Goal: Transaction & Acquisition: Purchase product/service

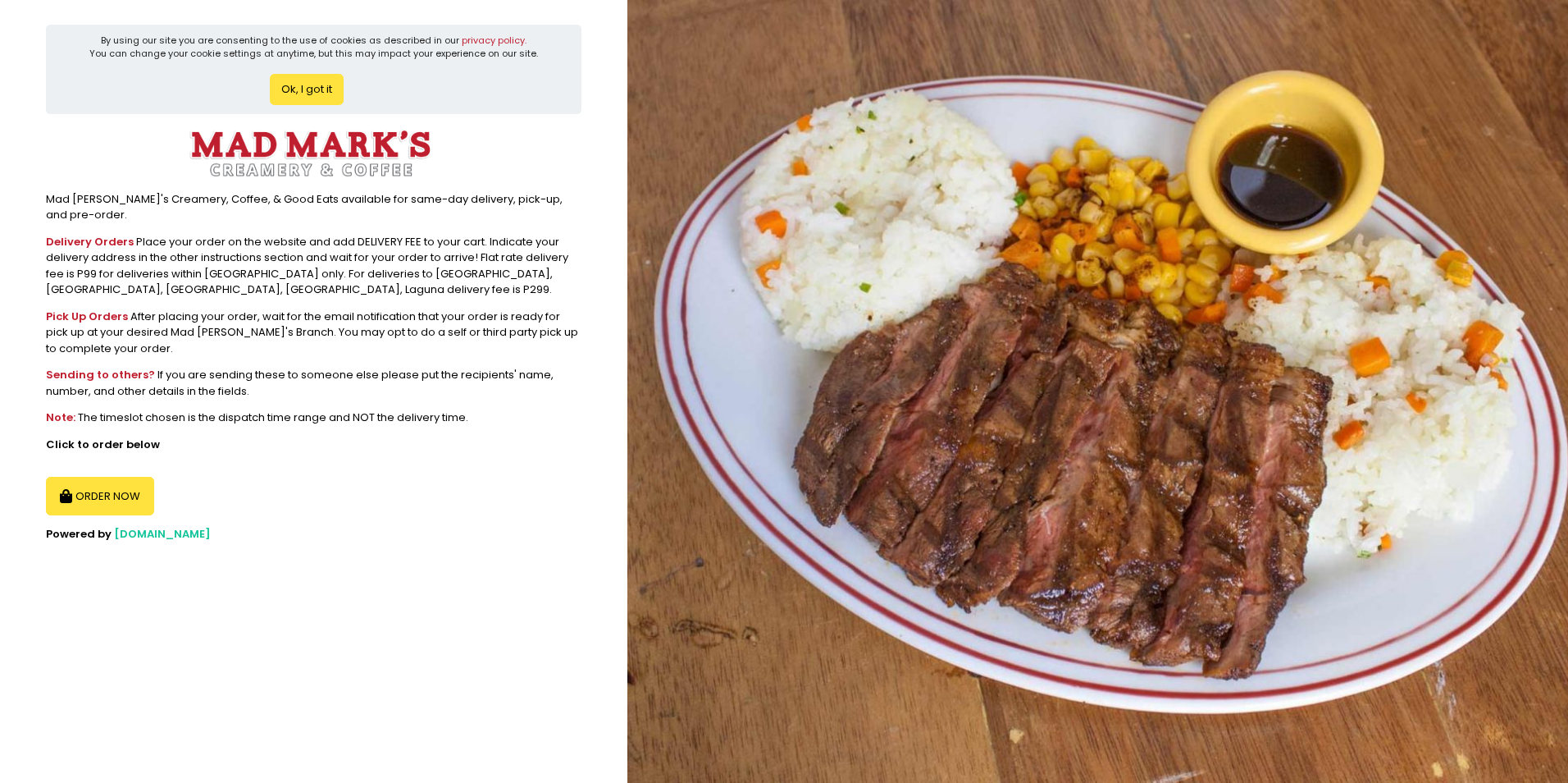
click at [321, 84] on button "Ok, I got it" at bounding box center [307, 89] width 74 height 31
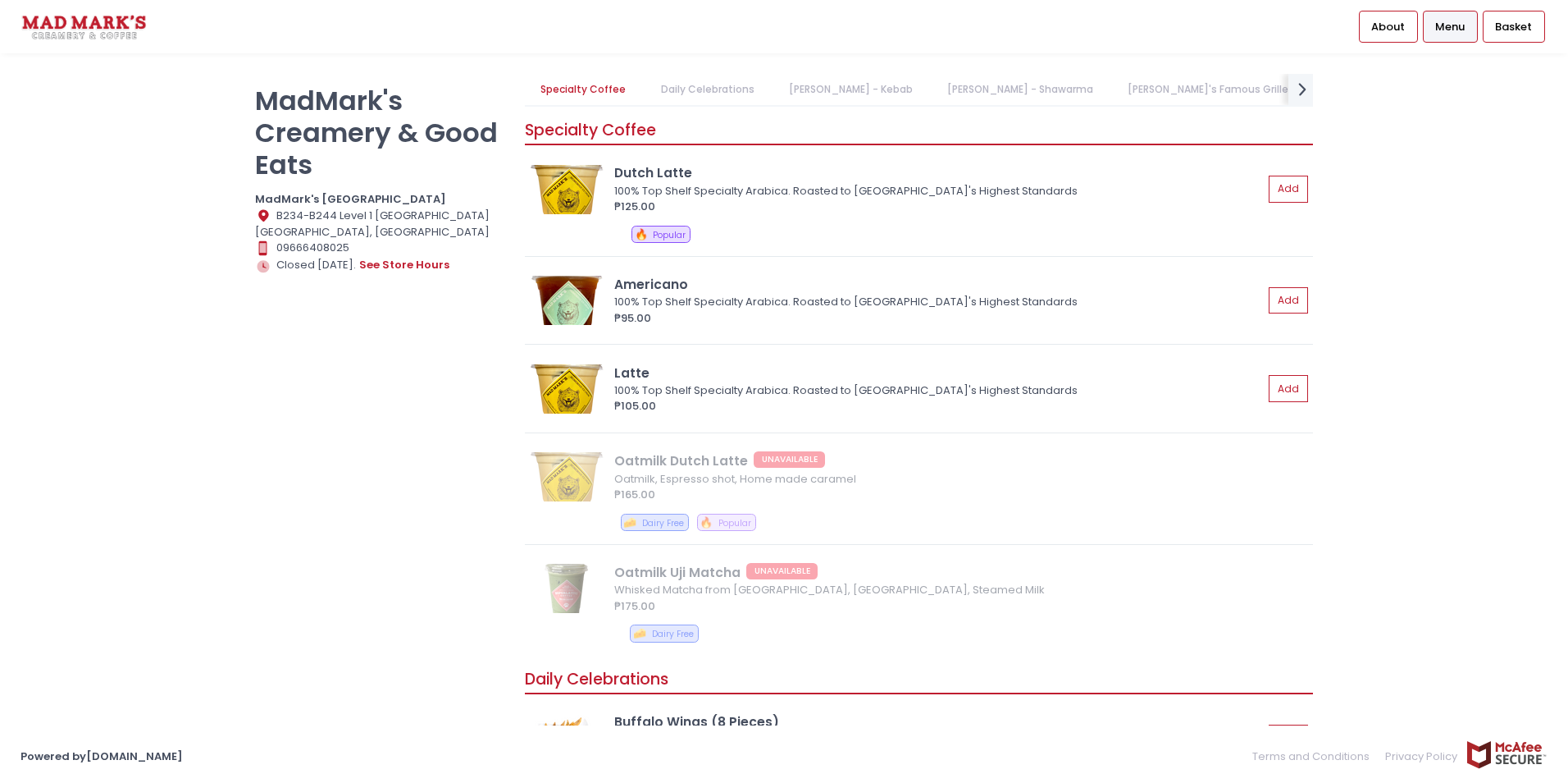
click at [1127, 90] on link "[PERSON_NAME]'s Famous Grilled Works" at bounding box center [1228, 89] width 233 height 31
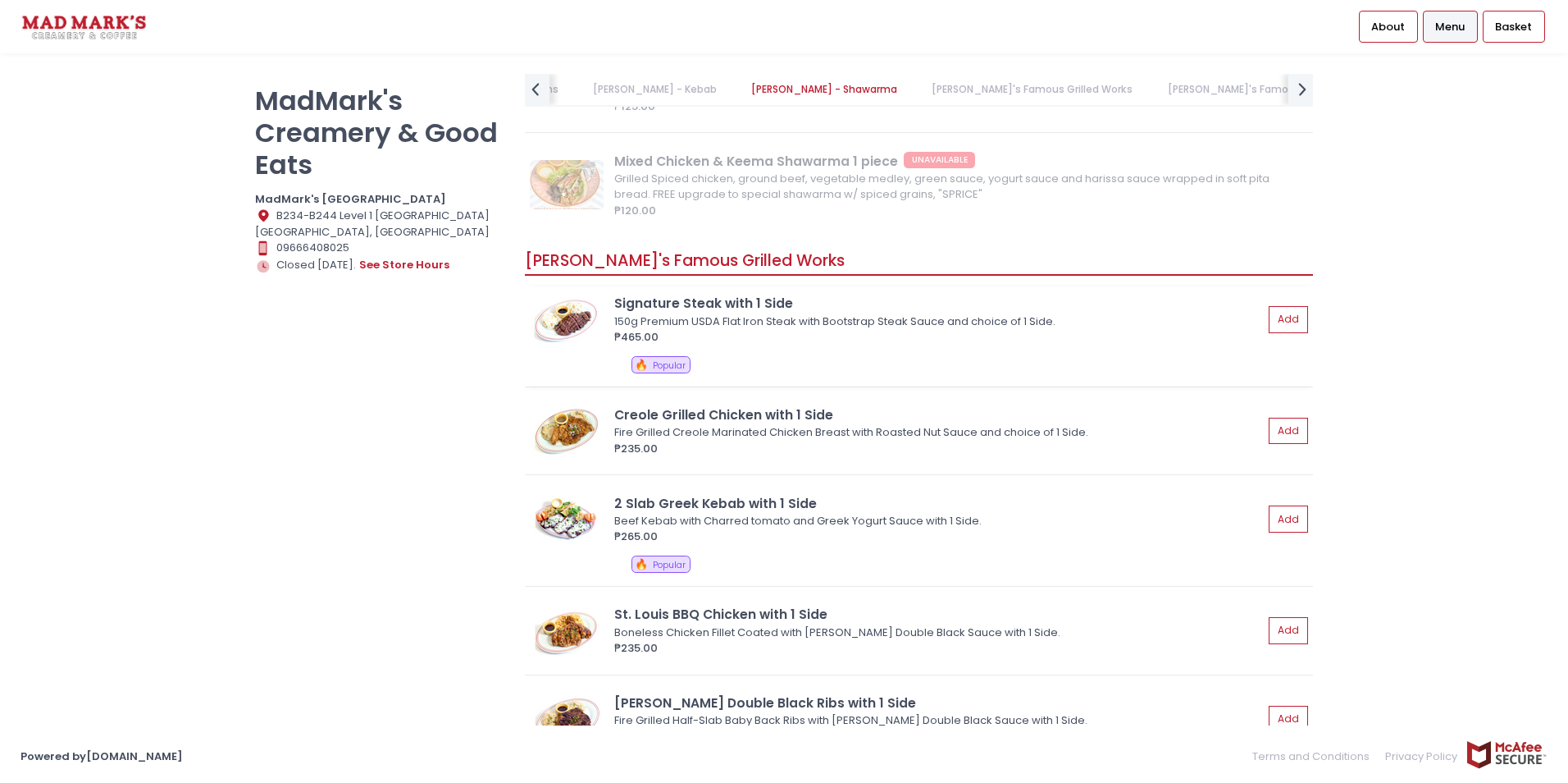
scroll to position [1668, 0]
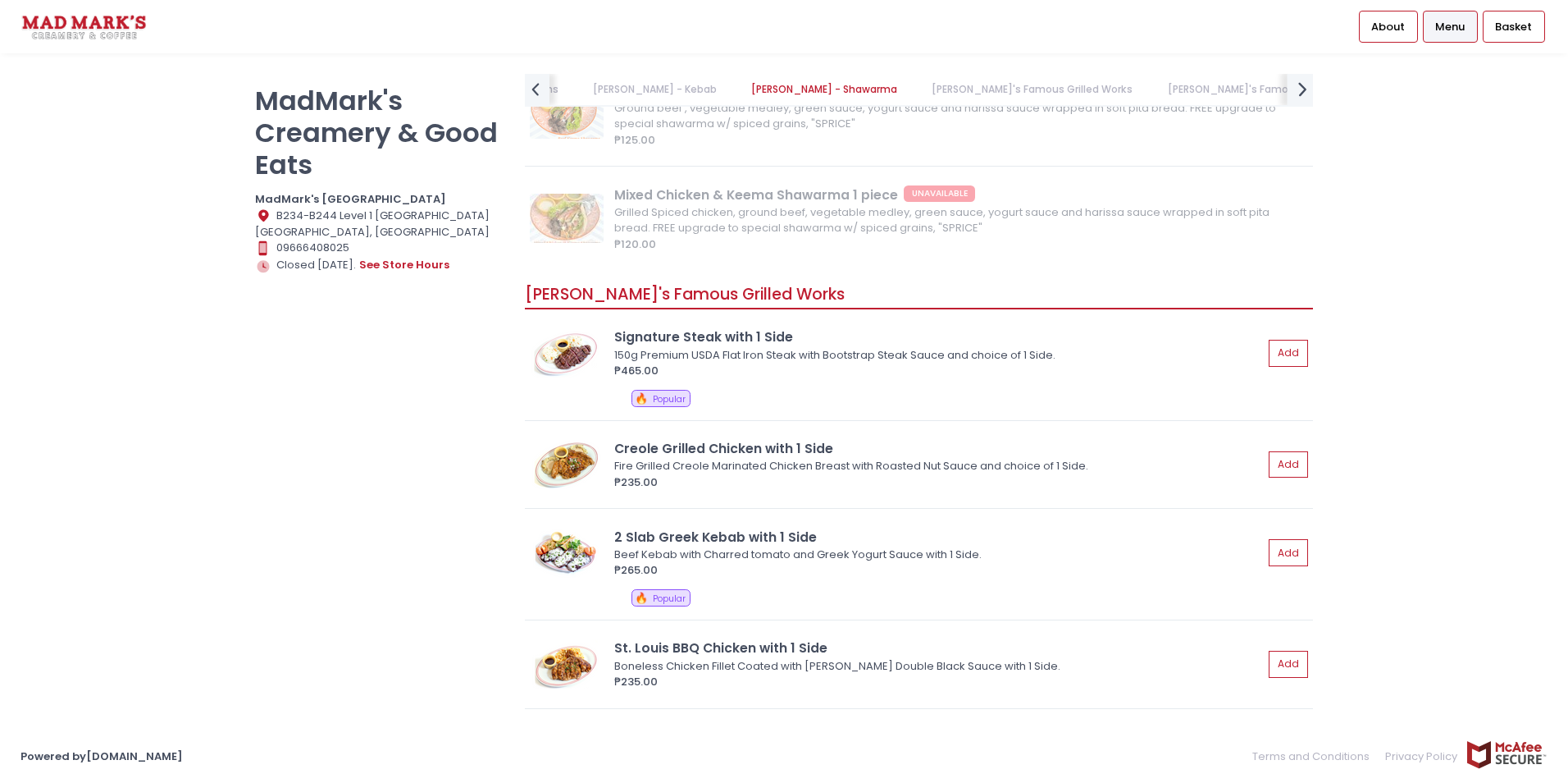
click at [1300, 91] on icon "next Created with Sketch." at bounding box center [1302, 88] width 24 height 24
click at [1271, 87] on link "Extra Side Dishes" at bounding box center [1330, 89] width 117 height 31
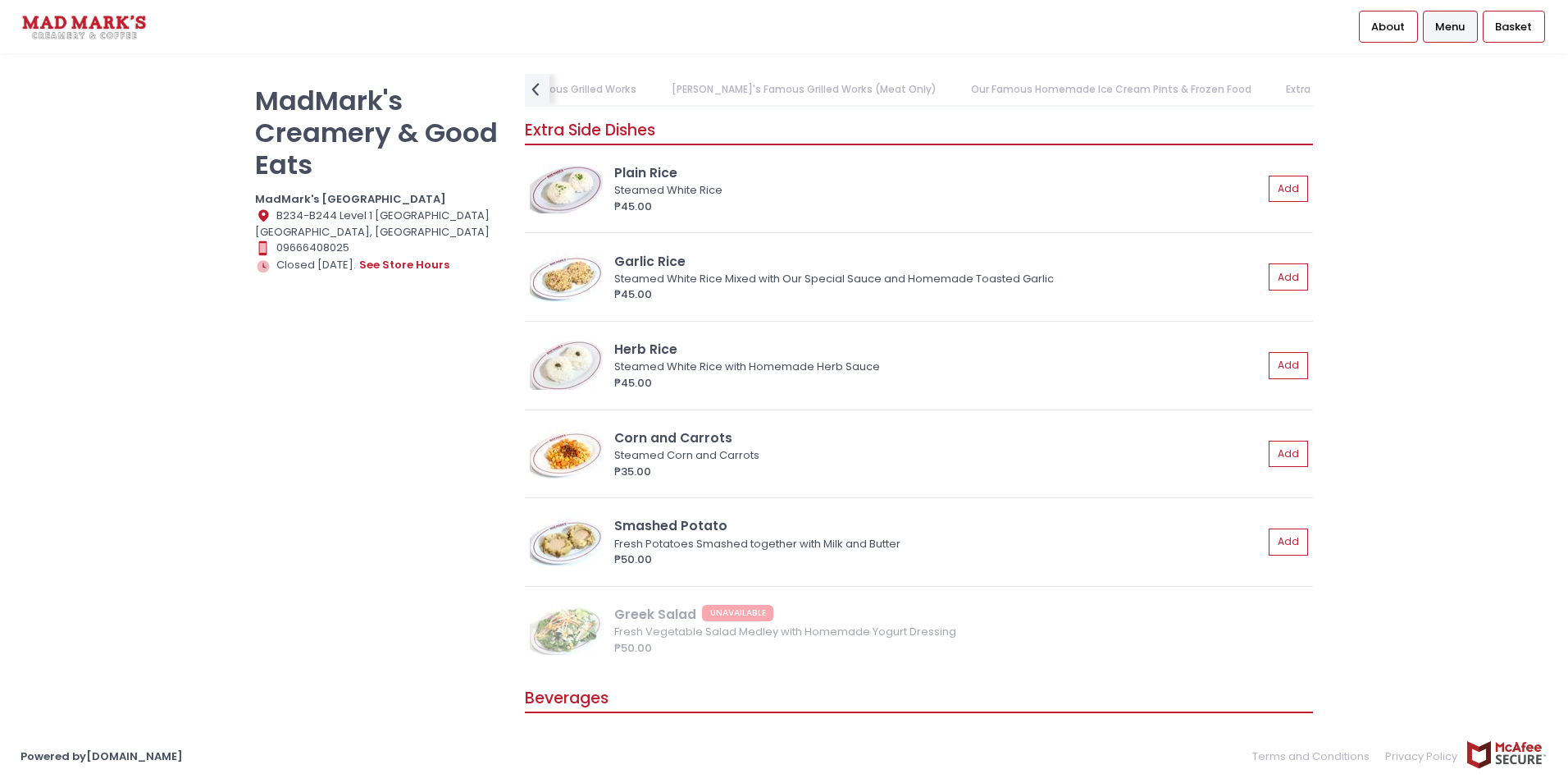
click at [955, 84] on link "Our Famous Homemade Ice Cream Pints & Frozen Food" at bounding box center [1111, 89] width 312 height 31
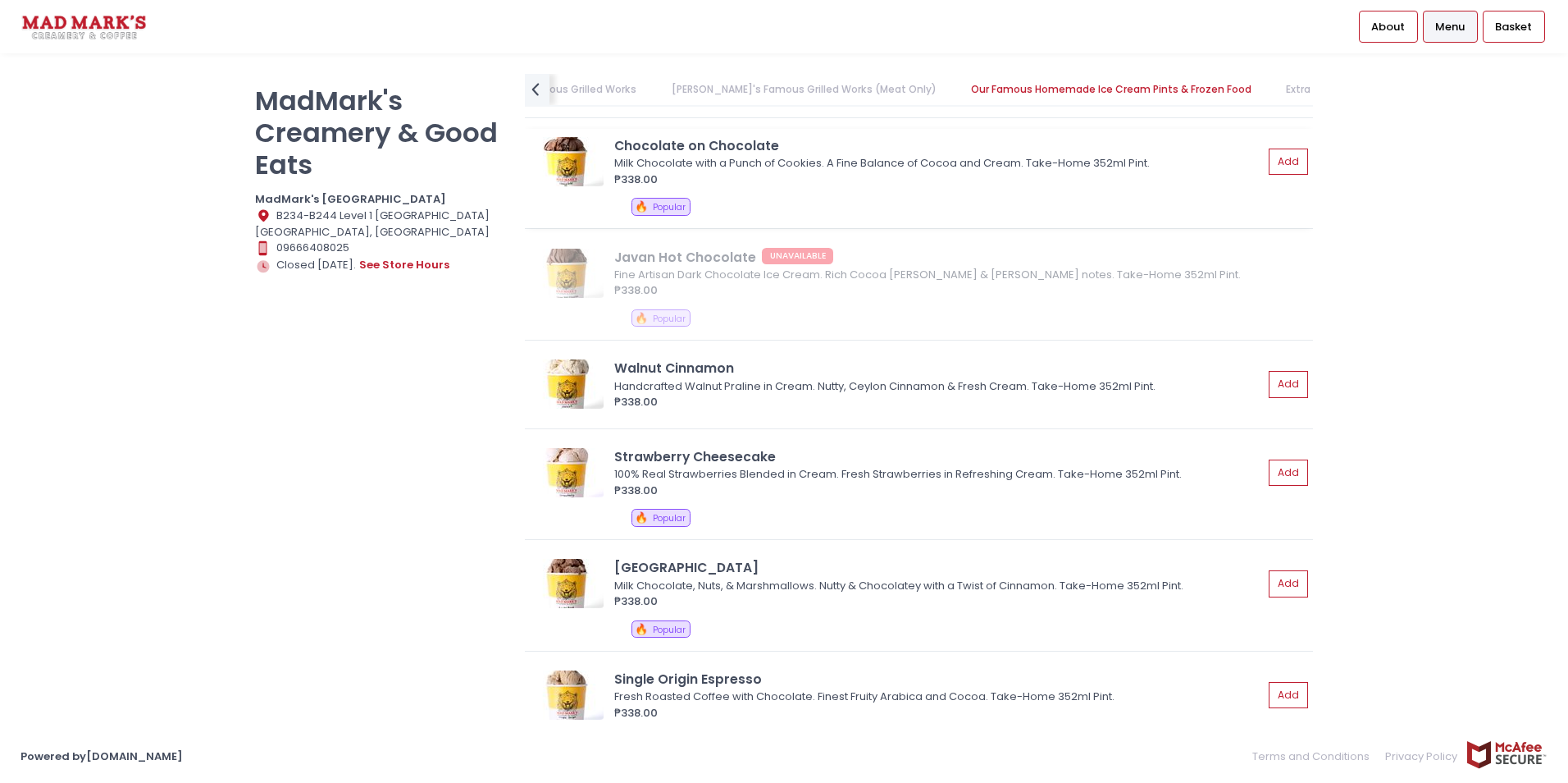
scroll to position [2965, 0]
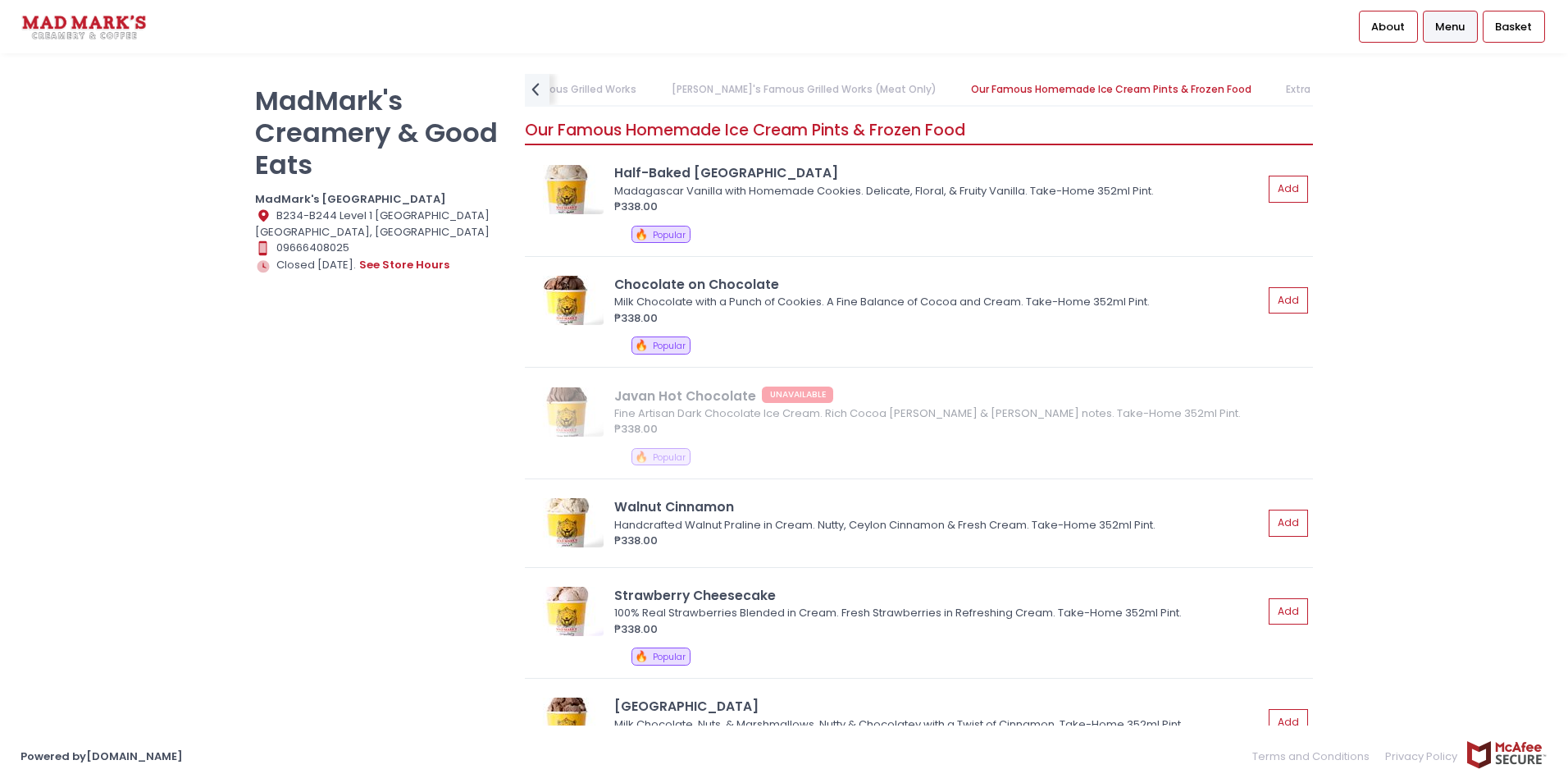
click at [697, 87] on link "[PERSON_NAME]'s Famous Grilled Works (Meat Only)" at bounding box center [804, 89] width 297 height 31
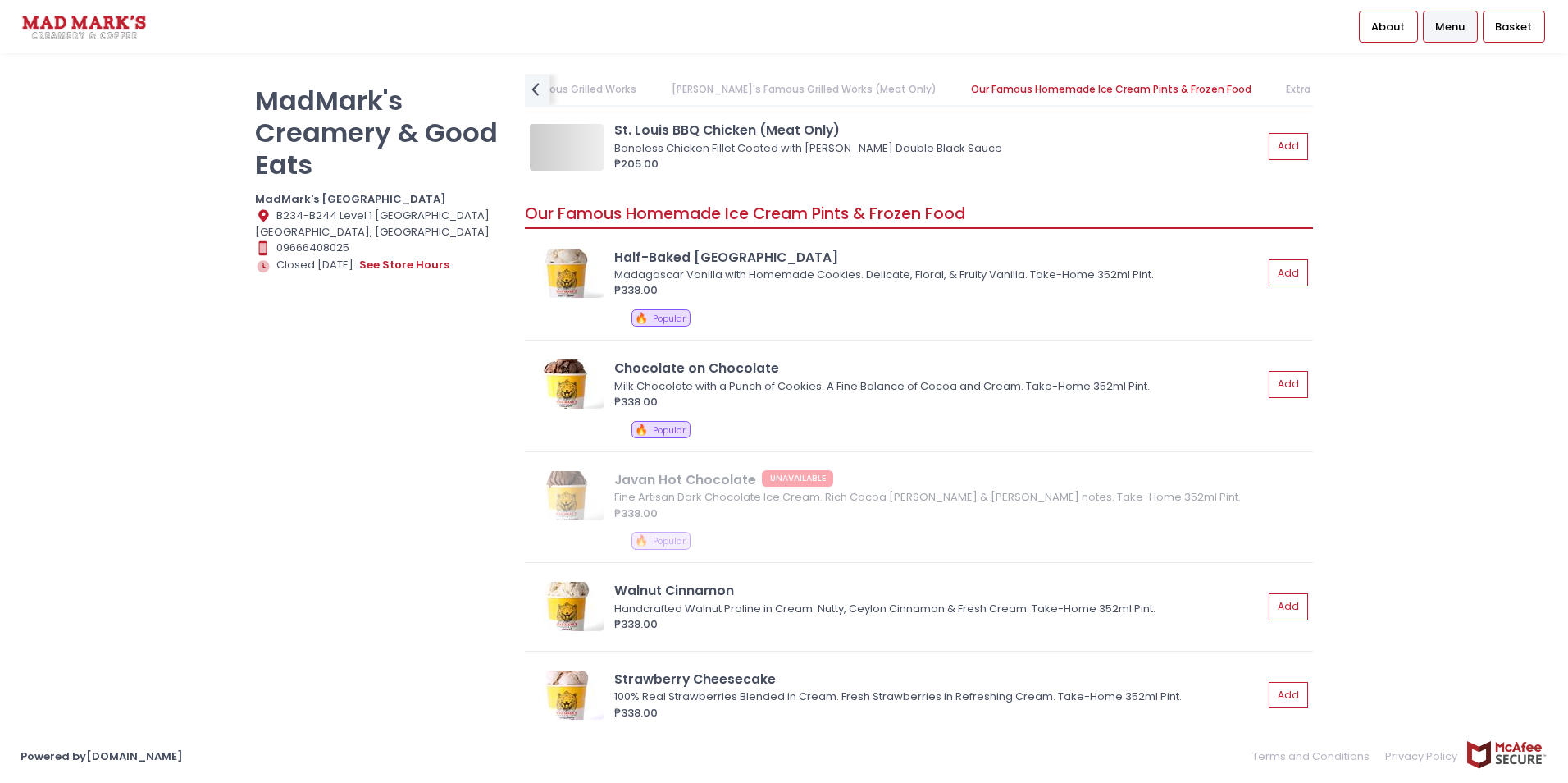
scroll to position [0, 196]
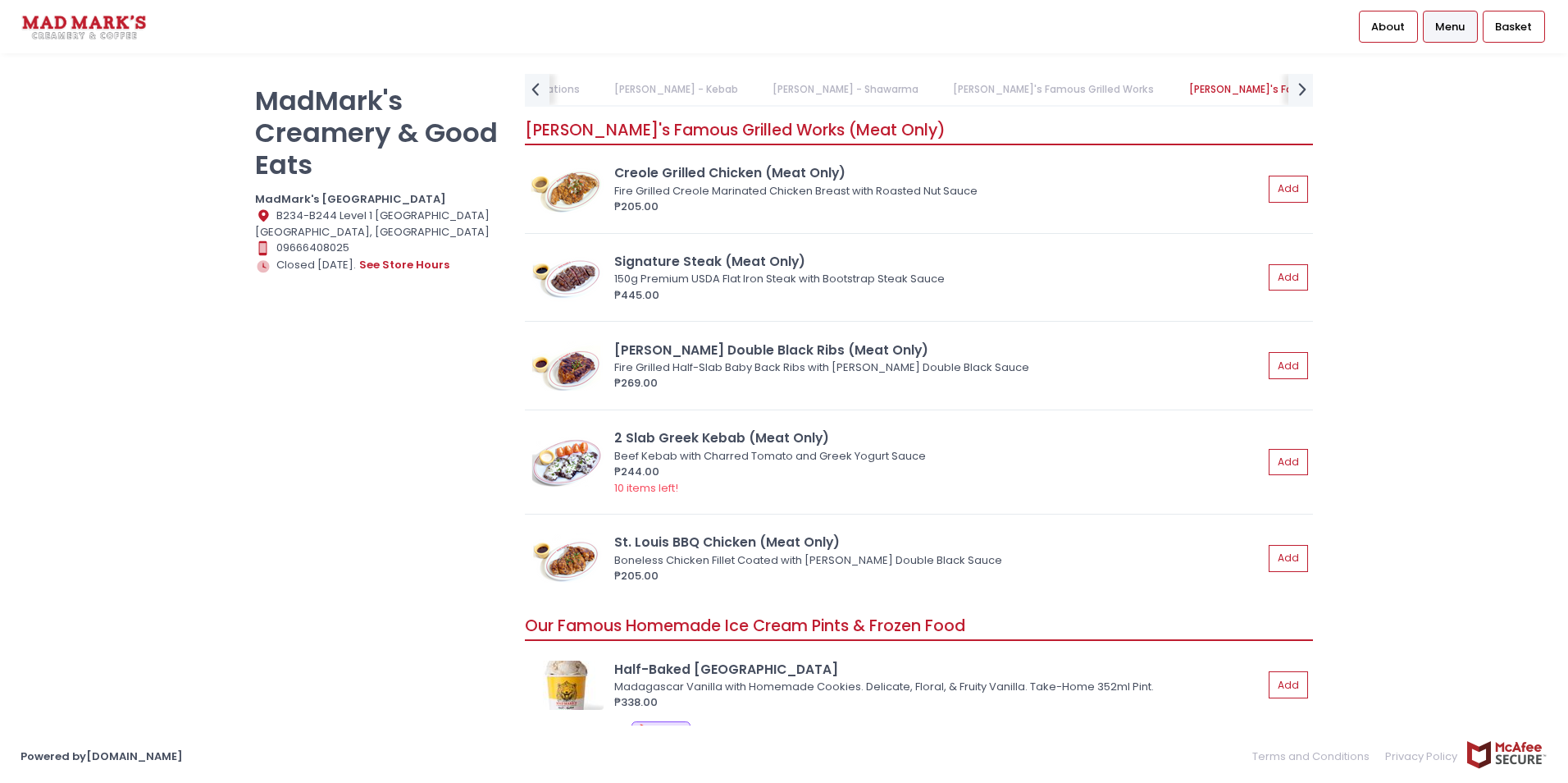
click at [767, 87] on link "[PERSON_NAME] - Shawarma" at bounding box center [846, 89] width 178 height 31
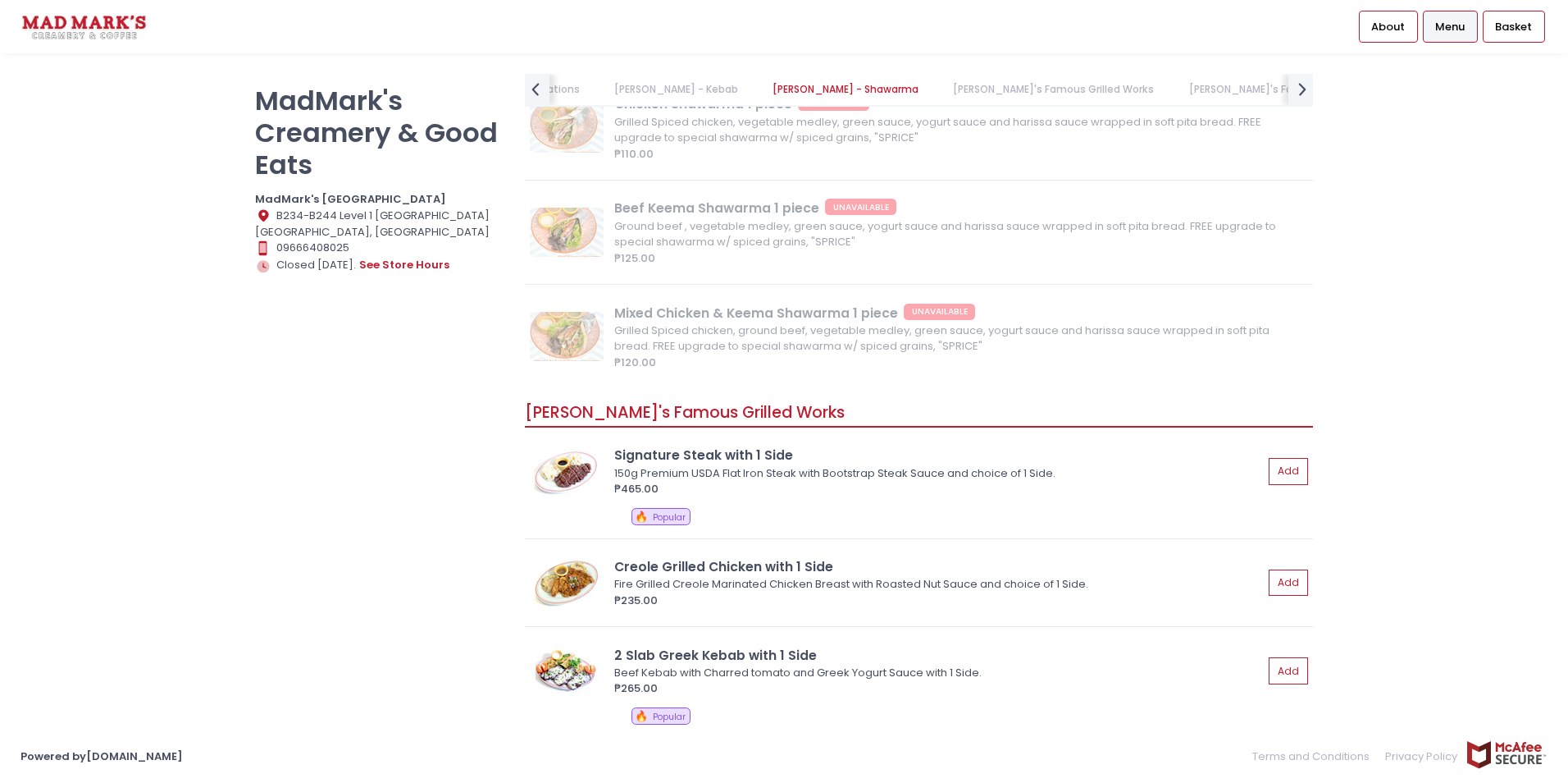
scroll to position [1470, 0]
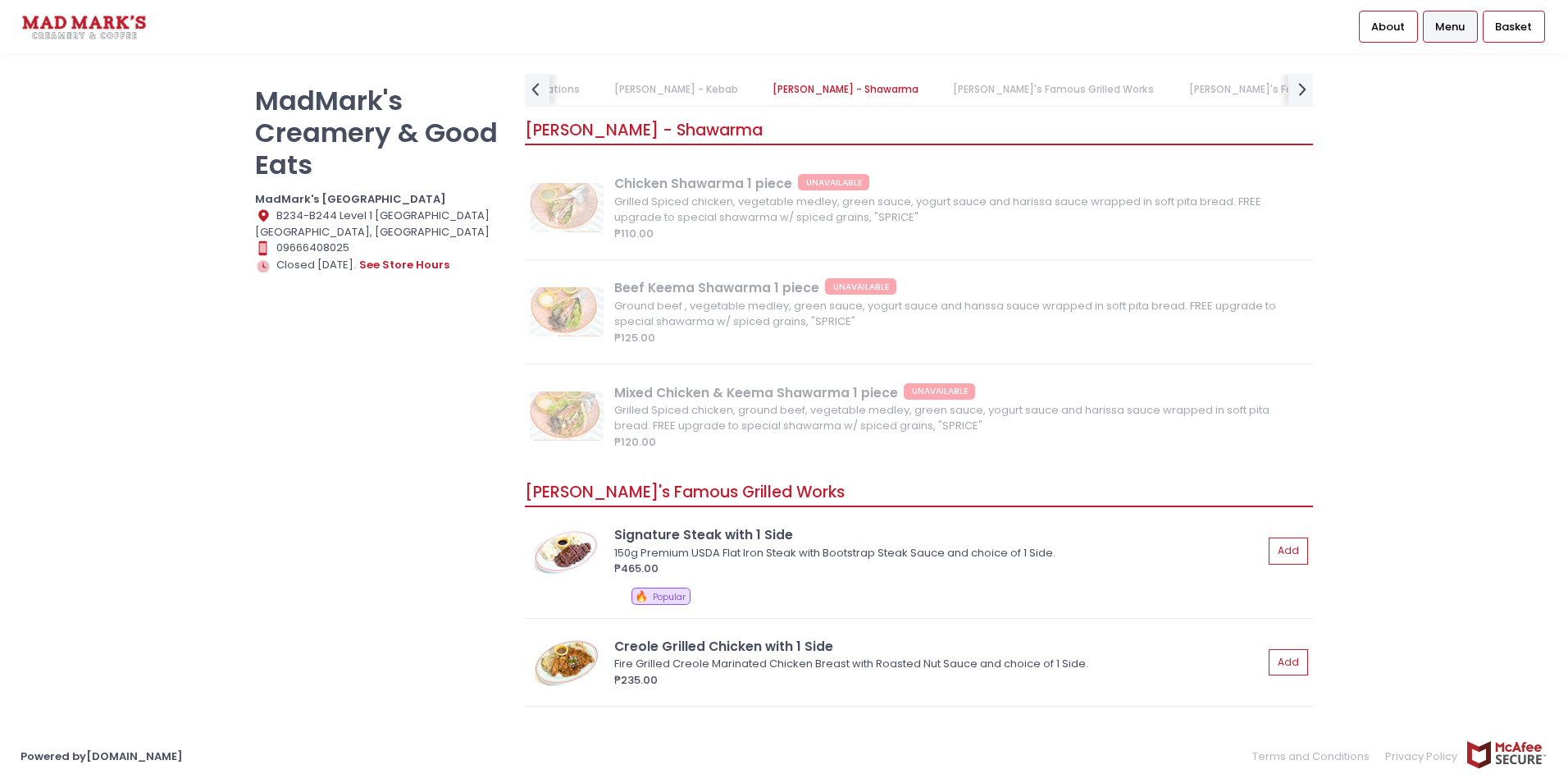
click at [960, 93] on link "[PERSON_NAME]'s Famous Grilled Works" at bounding box center [1054, 89] width 233 height 31
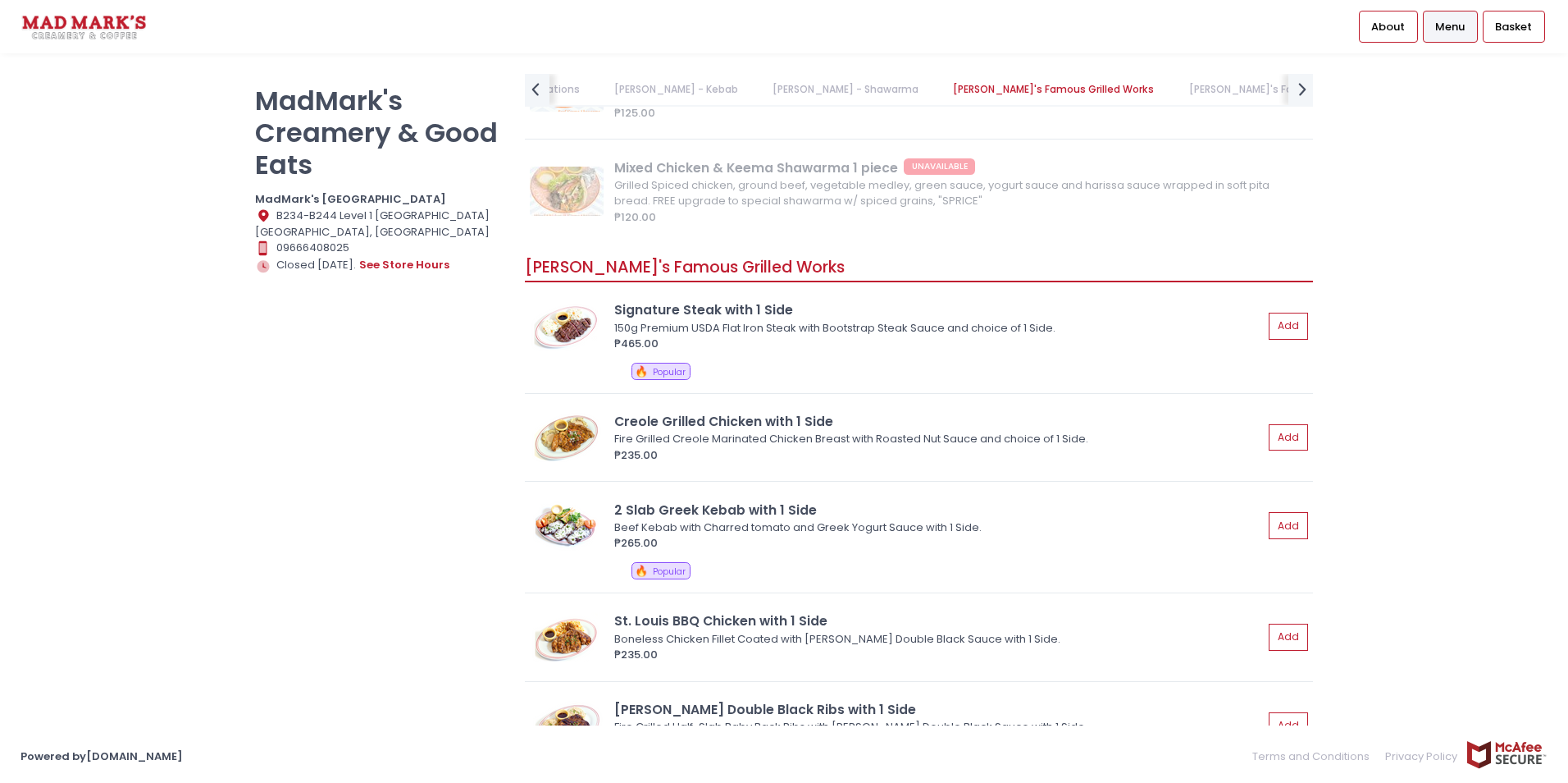
scroll to position [1833, 0]
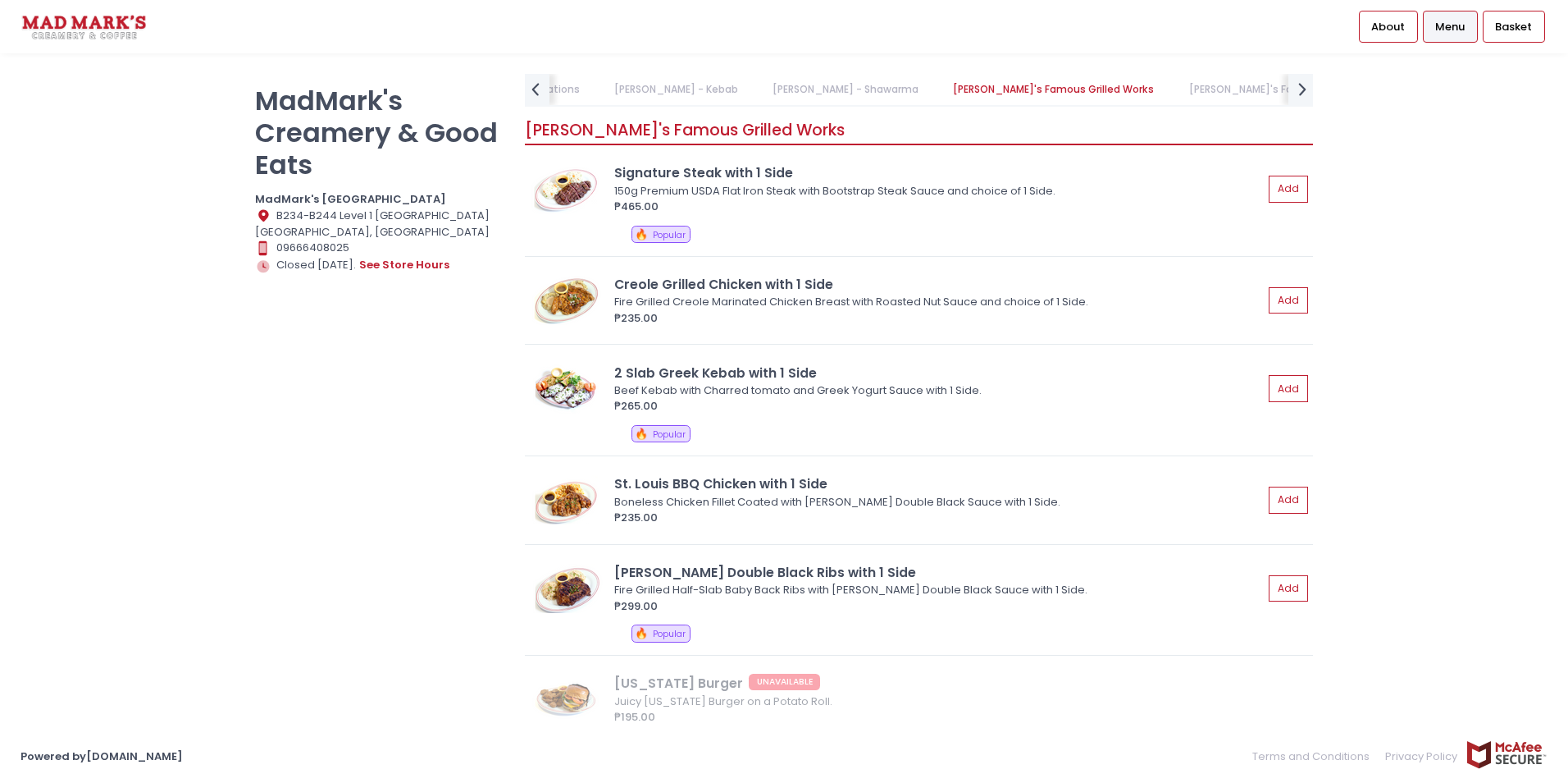
click at [1214, 91] on link "[PERSON_NAME]'s Famous Grilled Works (Meat Only)" at bounding box center [1322, 89] width 297 height 31
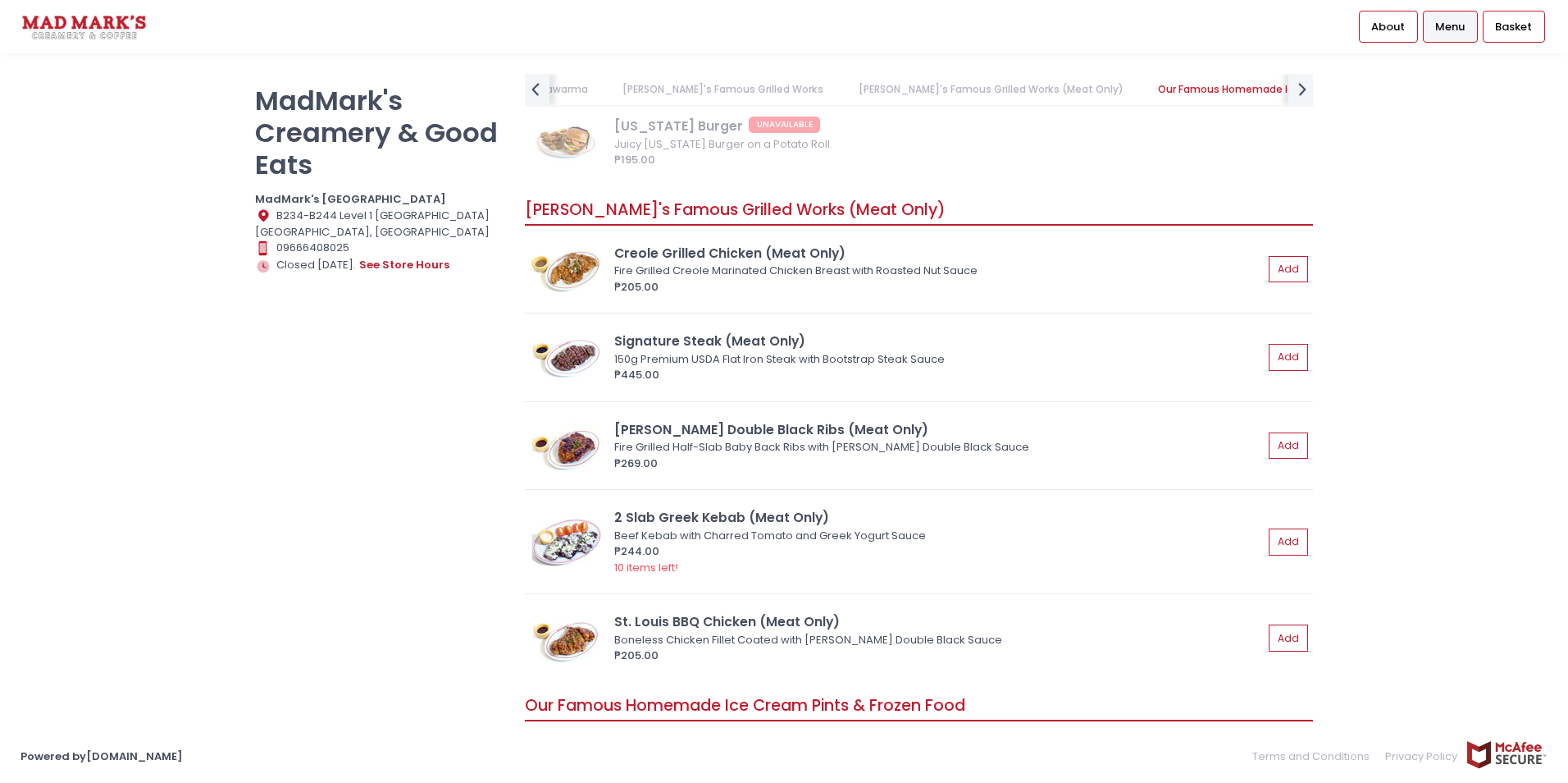
scroll to position [2469, 0]
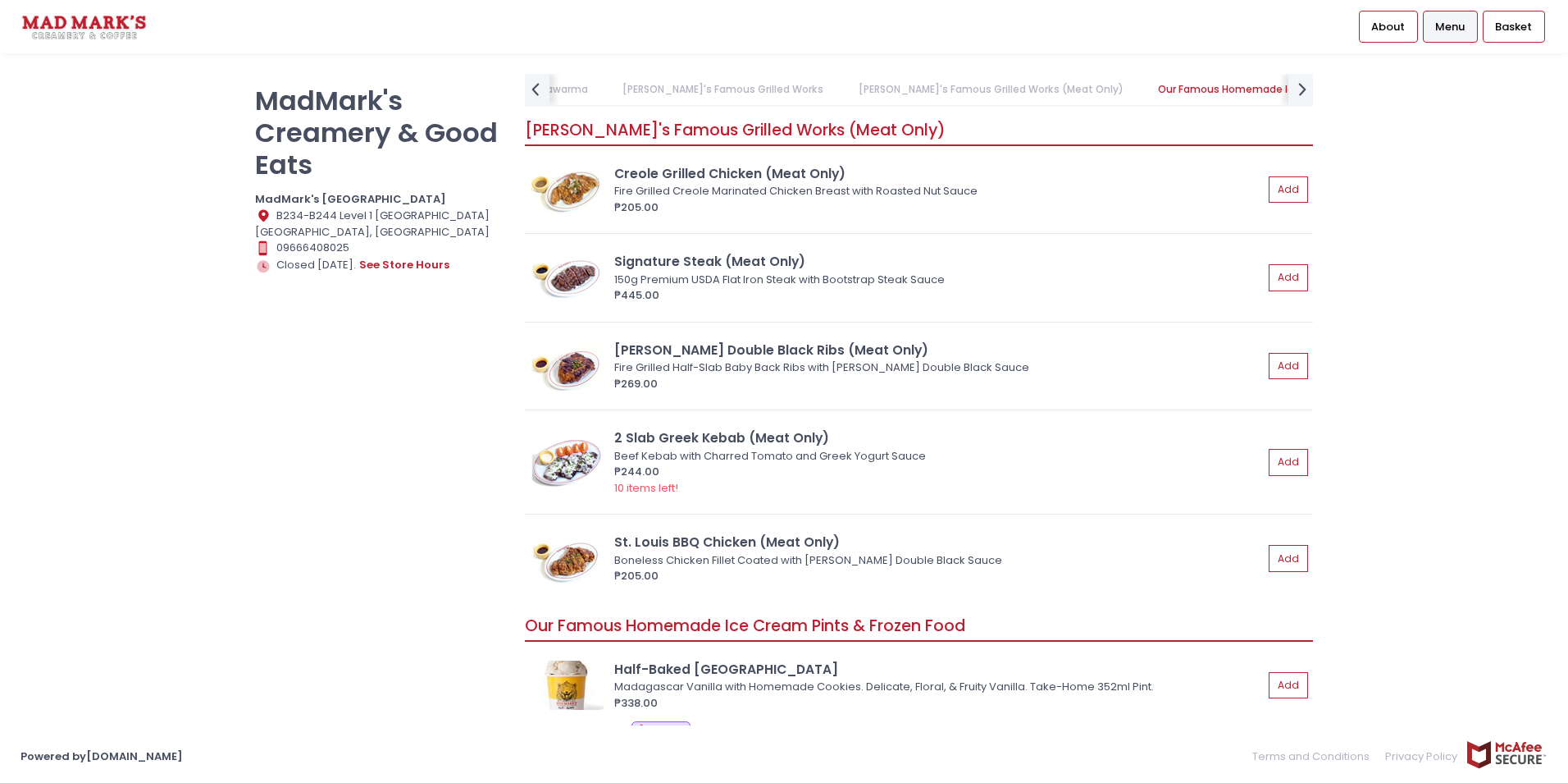
click at [842, 78] on link "[PERSON_NAME]'s Famous Grilled Works (Meat Only)" at bounding box center [991, 89] width 297 height 31
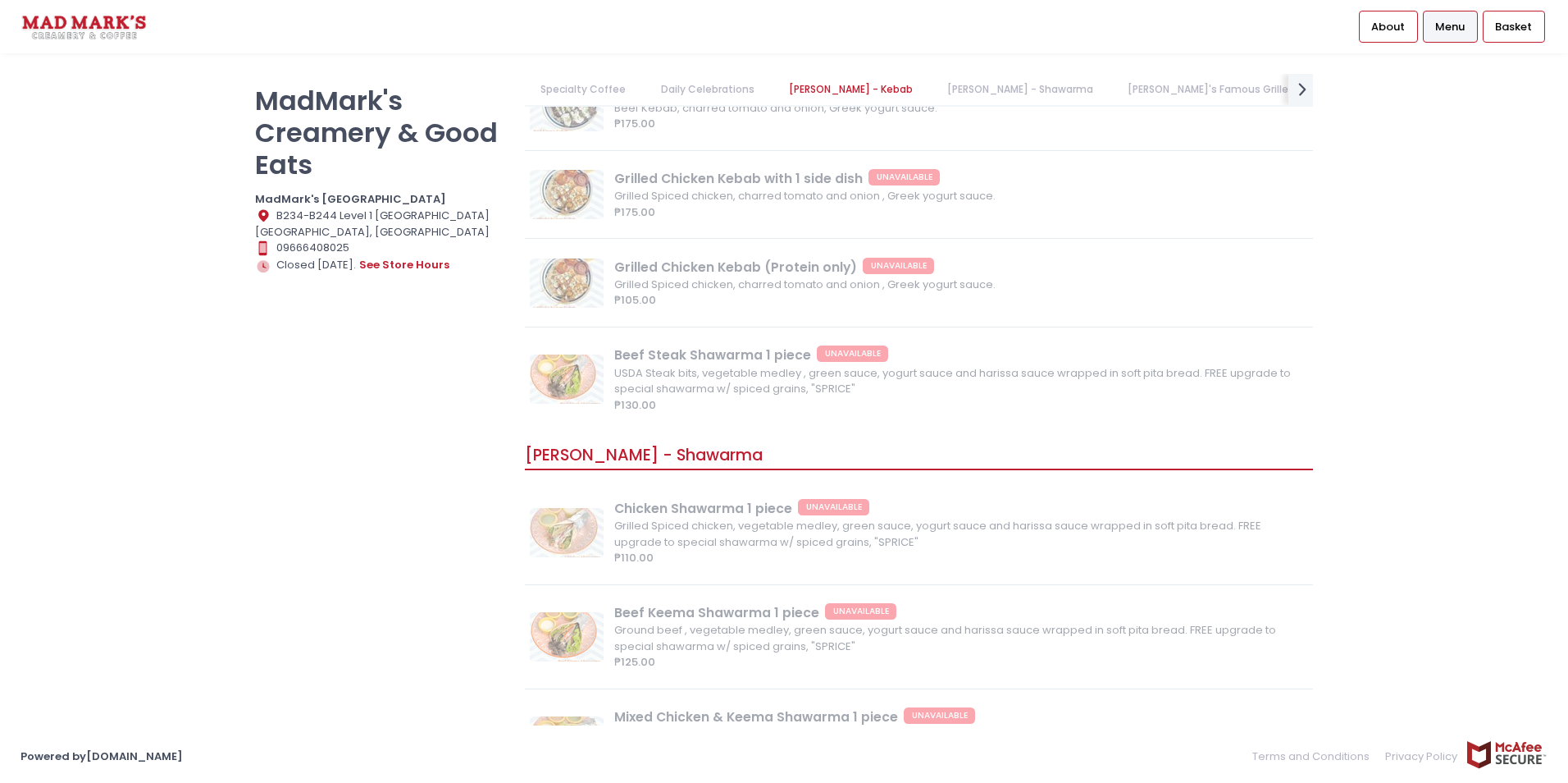
scroll to position [910, 0]
